Goal: Communication & Community: Ask a question

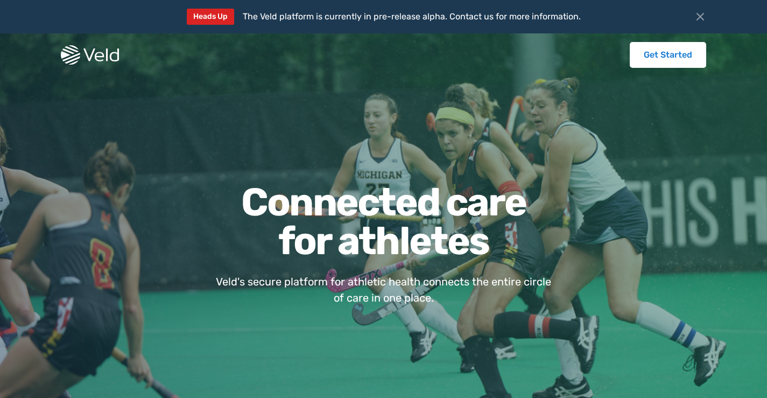
scroll to position [2007, 0]
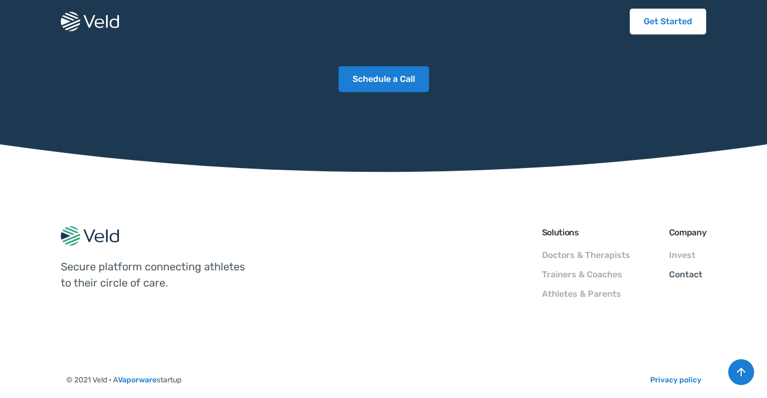
click at [684, 269] on link "Contact" at bounding box center [685, 274] width 33 height 10
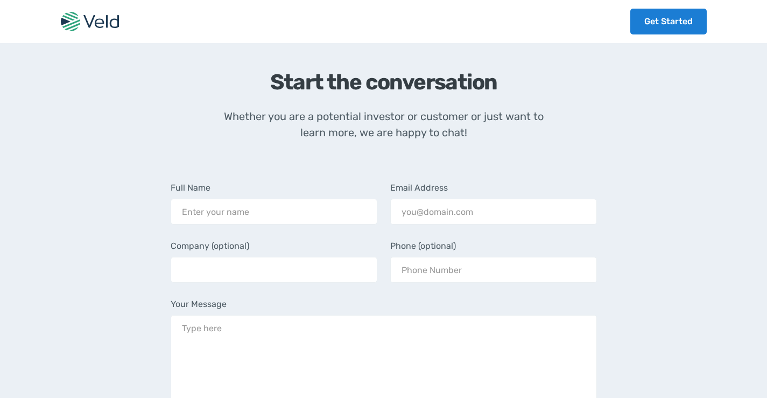
scroll to position [430, 0]
click at [268, 198] on input "Email Form" at bounding box center [274, 211] width 207 height 26
type input "[PERSON_NAME]"
type input "[EMAIL_ADDRESS][DOMAIN_NAME]"
type input "PrimeCare Janitorial"
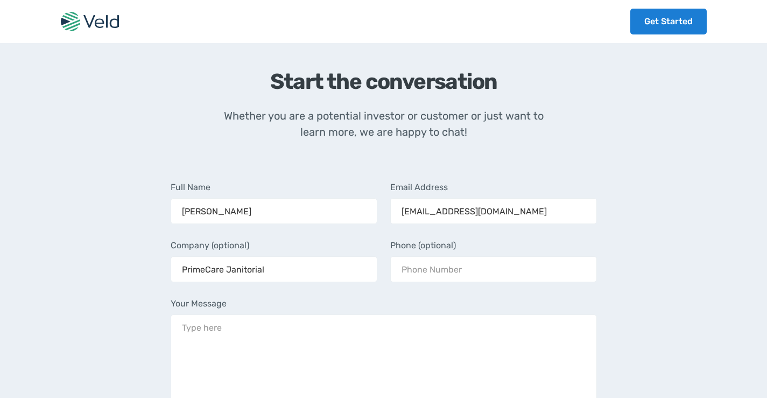
type input "9843606525"
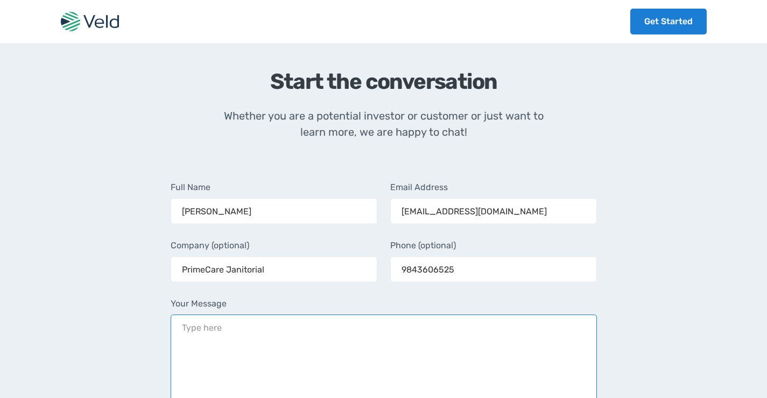
click at [272, 342] on textarea "Your Message" at bounding box center [384, 378] width 426 height 129
click at [273, 341] on textarea "Your Message" at bounding box center [384, 378] width 426 height 129
paste textarea "I recently met with clients in the area and thought you might like a cleaning q…"
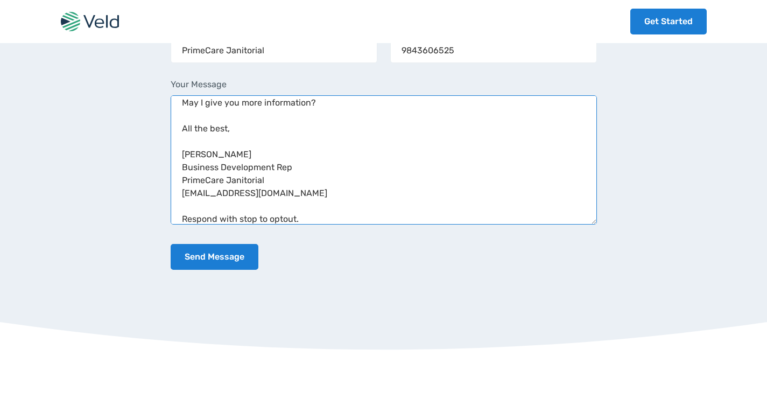
scroll to position [661, 0]
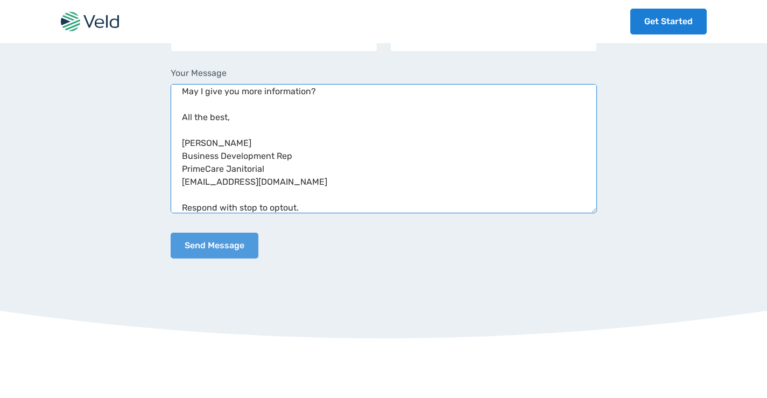
type textarea "I recently met with clients in the area and thought you might like a cleaning q…"
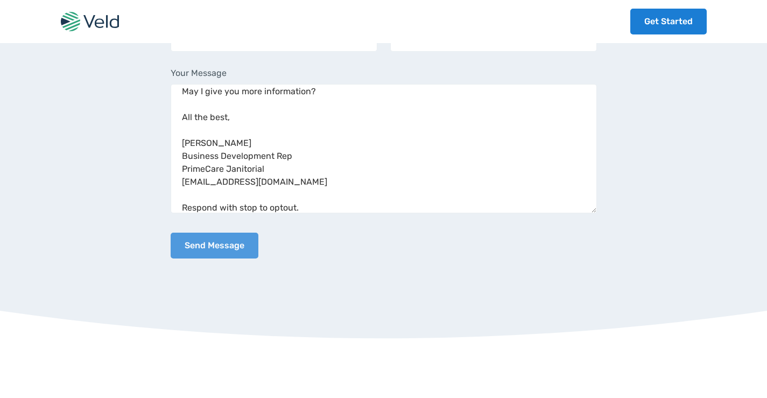
click at [214, 232] on input "Send Message" at bounding box center [215, 245] width 88 height 26
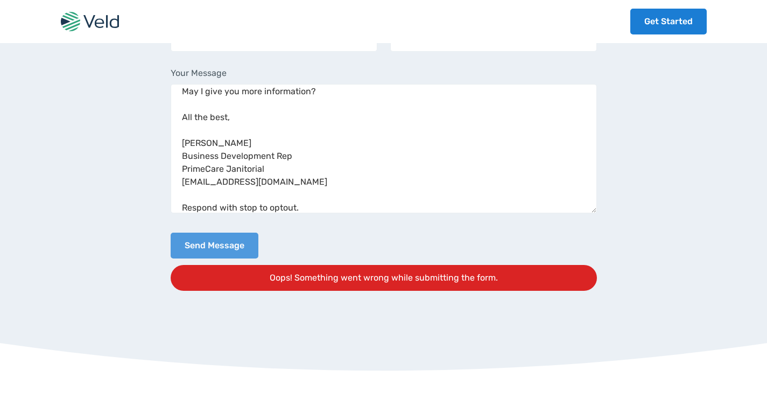
click at [214, 232] on input "Send Message" at bounding box center [215, 245] width 88 height 26
click at [197, 232] on input "Send Message" at bounding box center [215, 245] width 88 height 26
click at [214, 232] on input "Send Message" at bounding box center [215, 245] width 88 height 26
